Goal: Find specific page/section

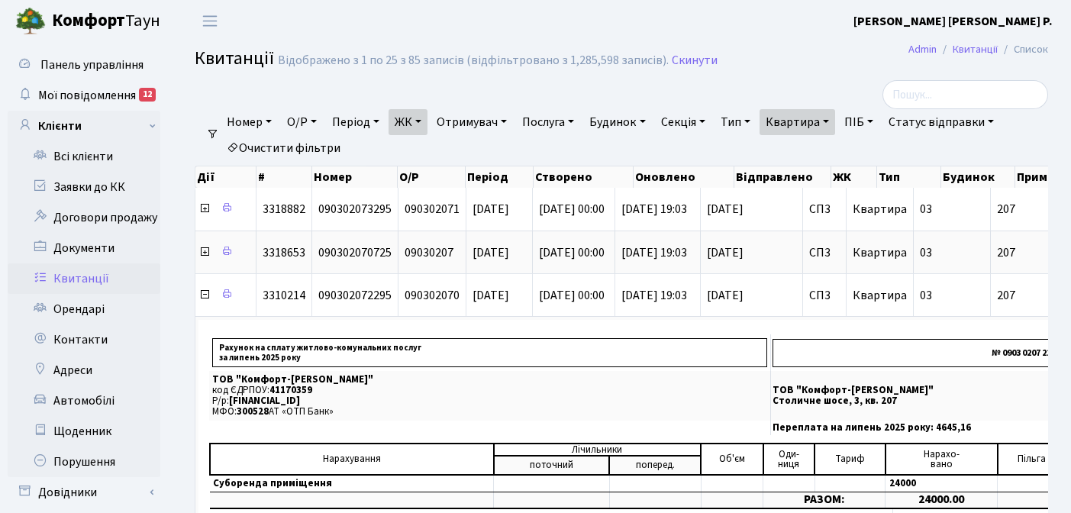
select select "25"
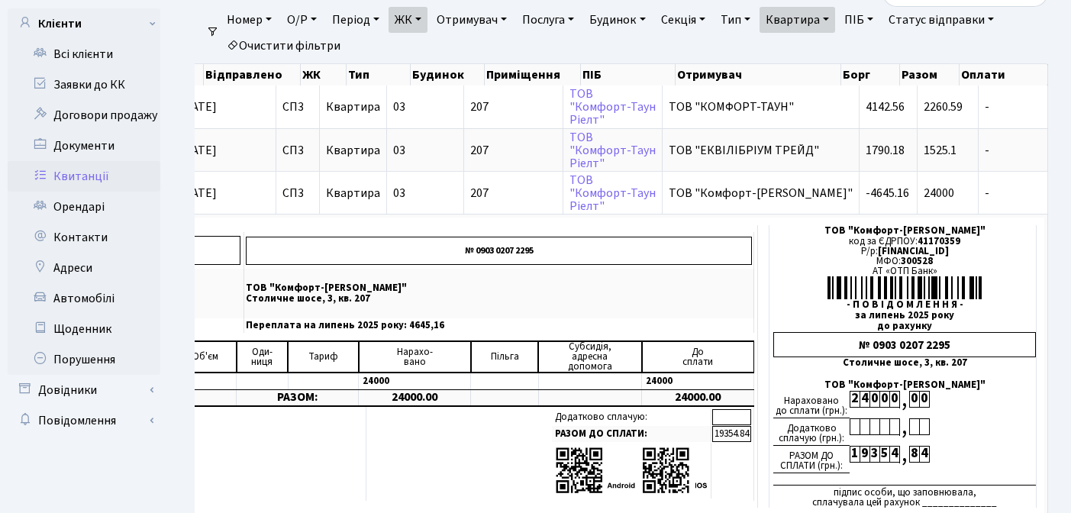
scroll to position [91, 0]
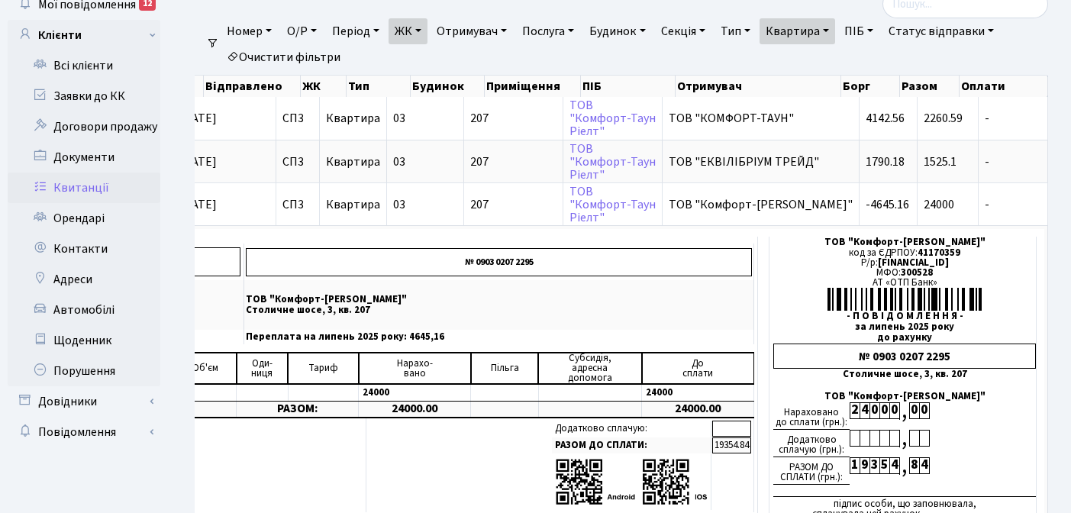
click at [835, 27] on link "Квартира" at bounding box center [798, 31] width 76 height 26
type input "2"
type input "74"
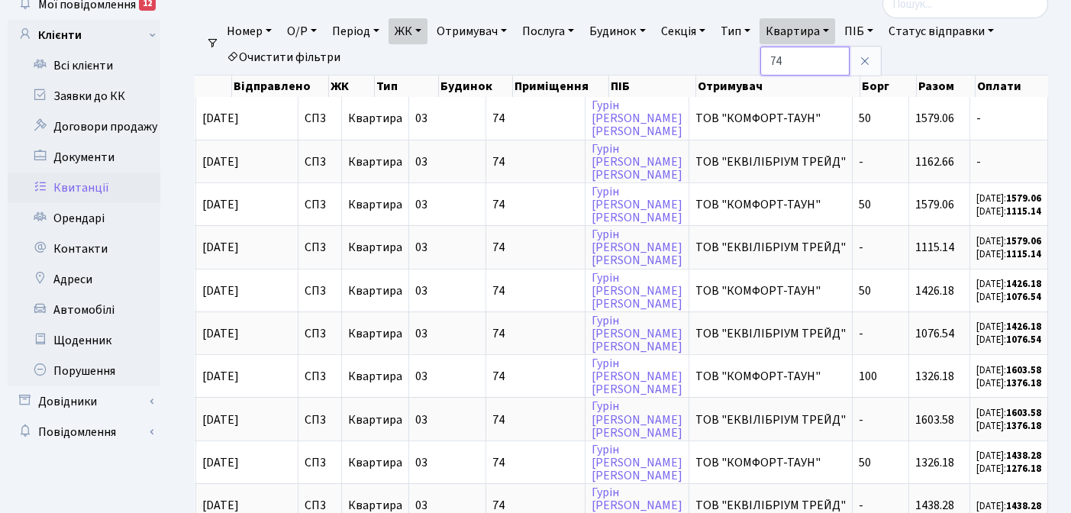
scroll to position [0, 502]
click at [425, 31] on link "ЖК" at bounding box center [408, 31] width 39 height 26
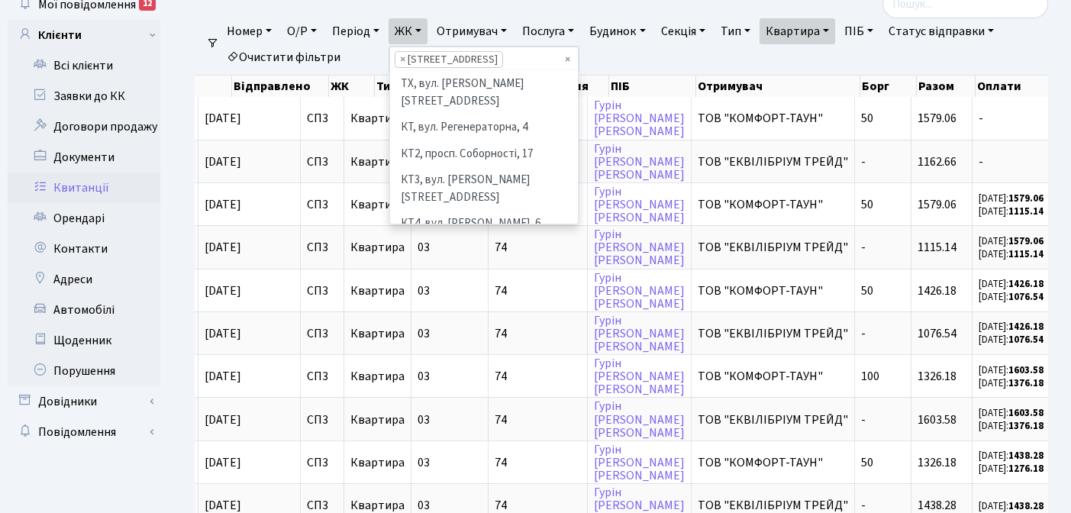
scroll to position [263, 0]
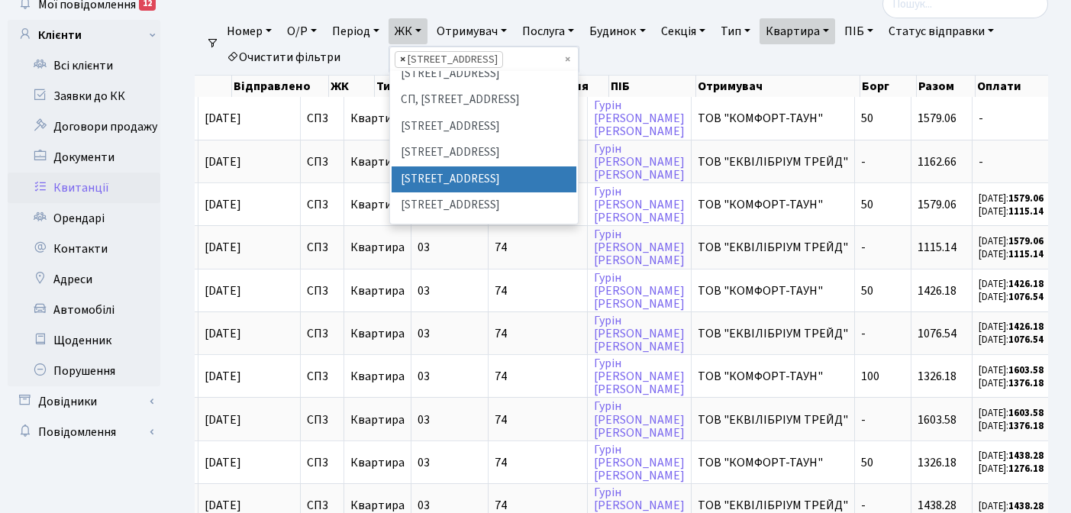
click at [405, 60] on span "×" at bounding box center [402, 59] width 5 height 15
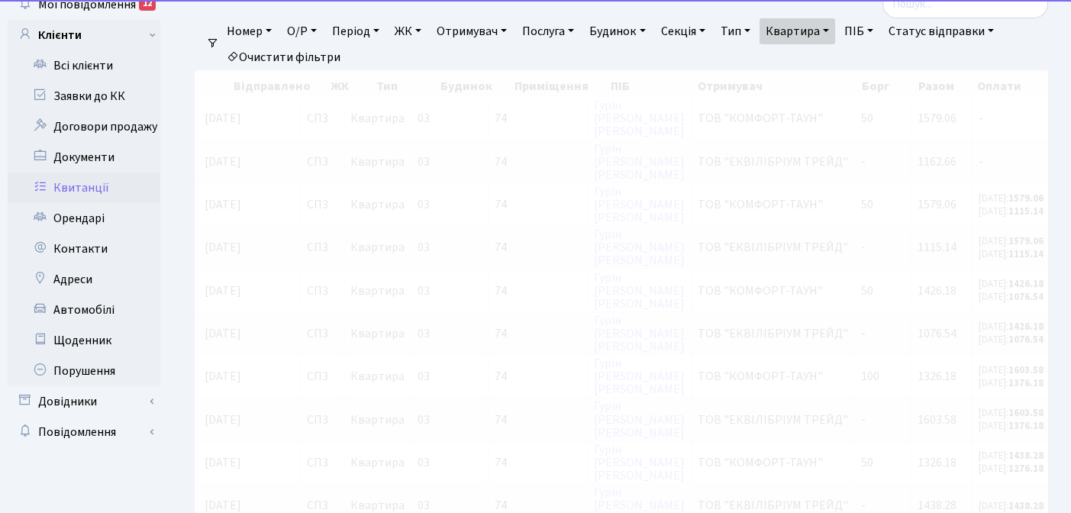
click at [423, 31] on link "ЖК" at bounding box center [408, 31] width 39 height 26
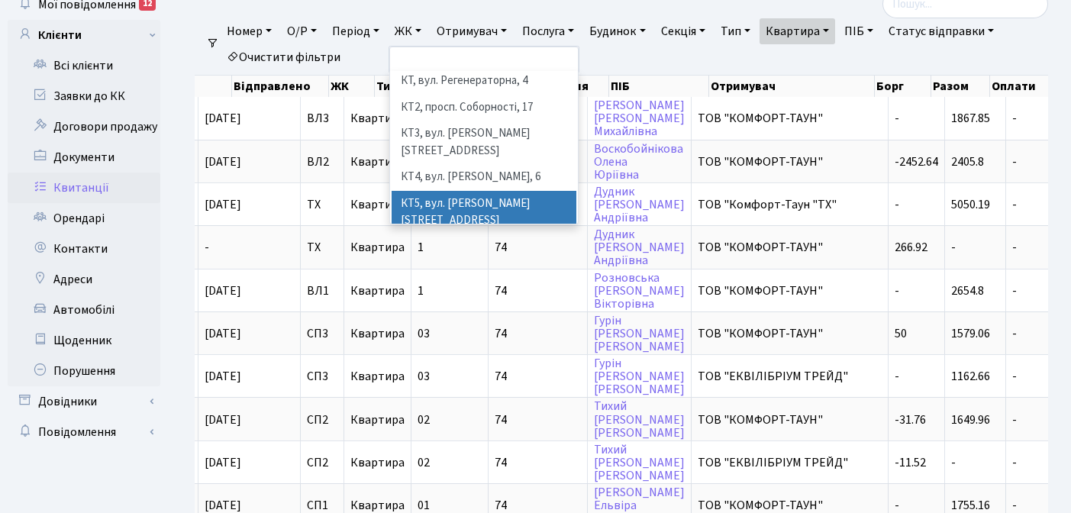
scroll to position [47, 0]
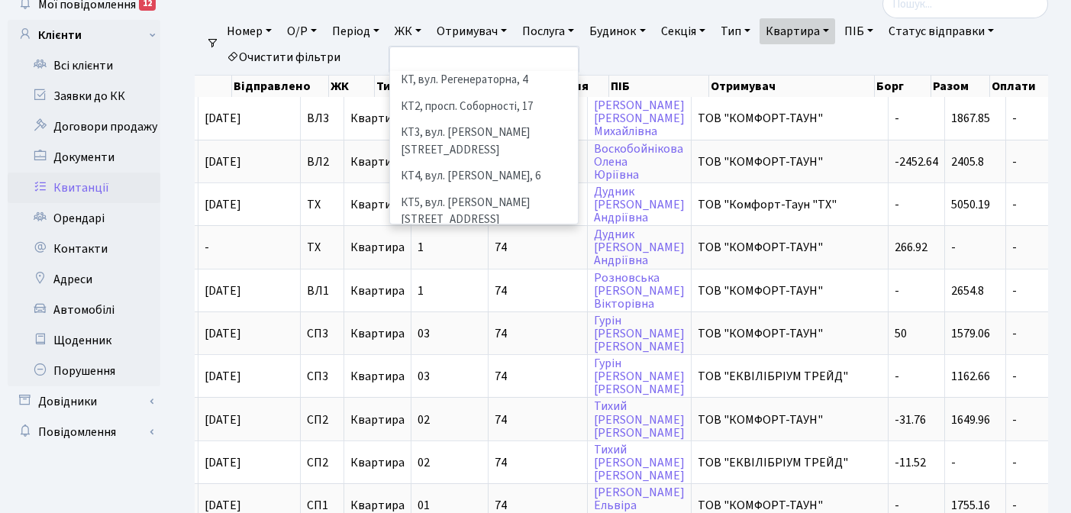
click at [451, 260] on li "КТ7, вул. [PERSON_NAME][STREET_ADDRESS]" at bounding box center [484, 282] width 185 height 44
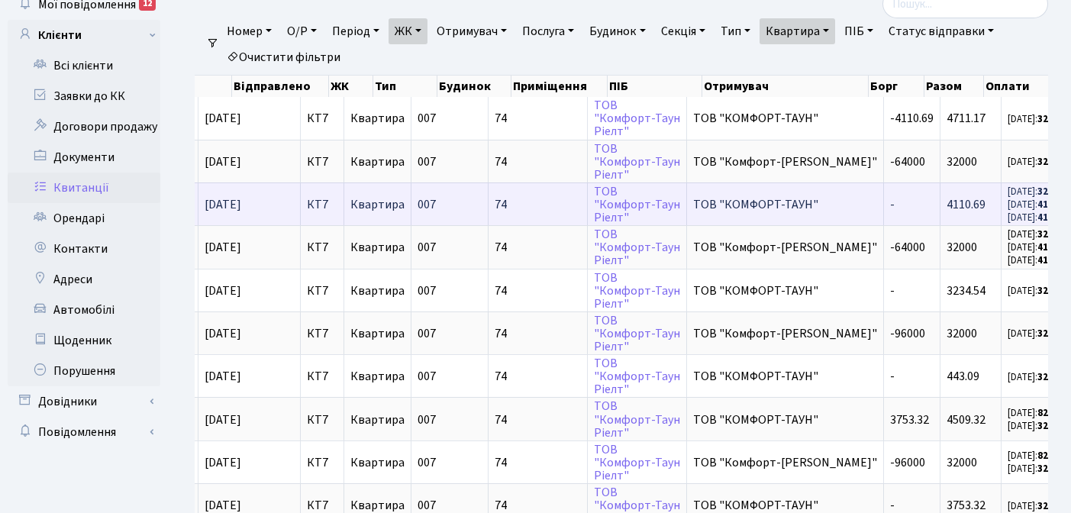
scroll to position [0, 535]
